Goal: Find specific page/section: Find specific page/section

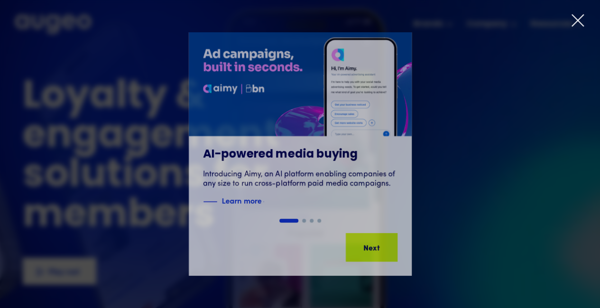
click at [580, 17] on icon at bounding box center [578, 20] width 14 height 14
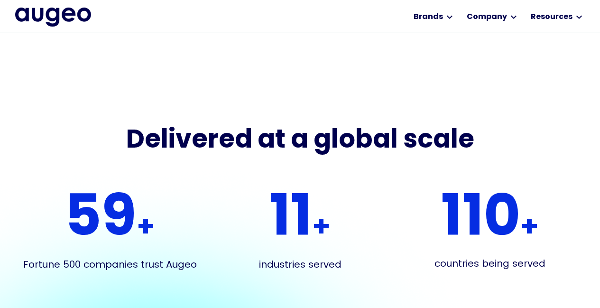
scroll to position [1616, 0]
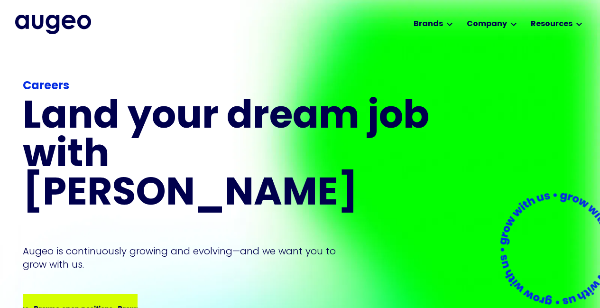
click at [111, 302] on div "Browse open positions" at bounding box center [150, 307] width 79 height 11
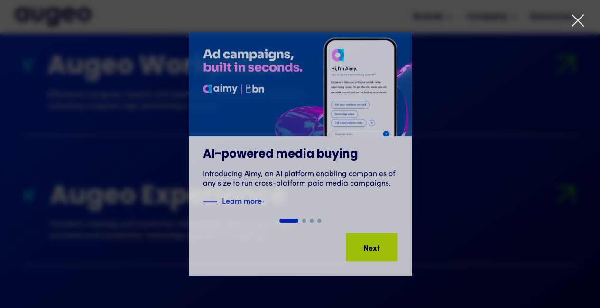
scroll to position [951, 0]
